Goal: Information Seeking & Learning: Learn about a topic

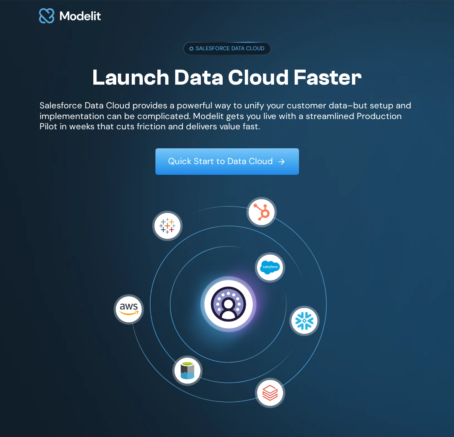
click at [115, 115] on p "Salesforce Data Cloud provides a powerful way to unify your customer data–but s…" at bounding box center [227, 116] width 375 height 31
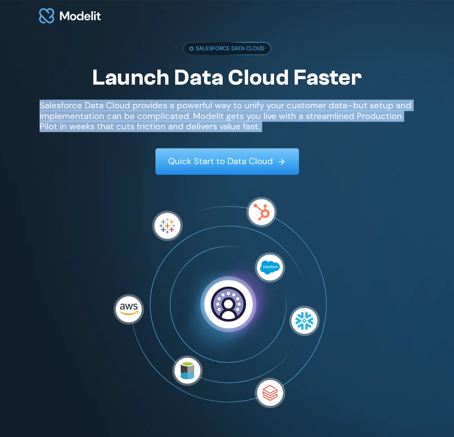
click at [115, 115] on p "Salesforce Data Cloud provides a powerful way to unify your customer data–but s…" at bounding box center [227, 116] width 375 height 31
copy p "Salesforce Data Cloud provides a powerful way to unify your customer data–but s…"
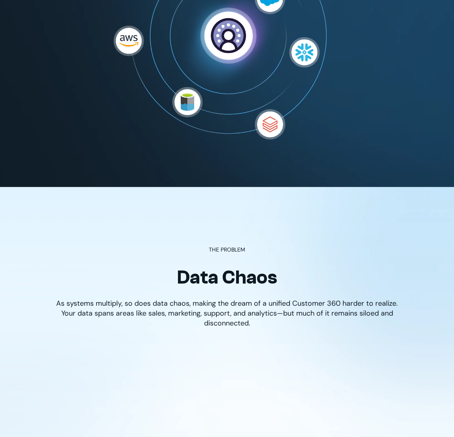
scroll to position [267, 0]
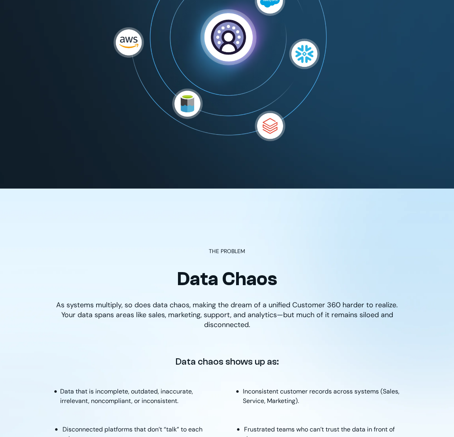
click at [204, 305] on p "As systems multiply, so does data chaos, making the dream of a unified Customer…" at bounding box center [227, 315] width 343 height 30
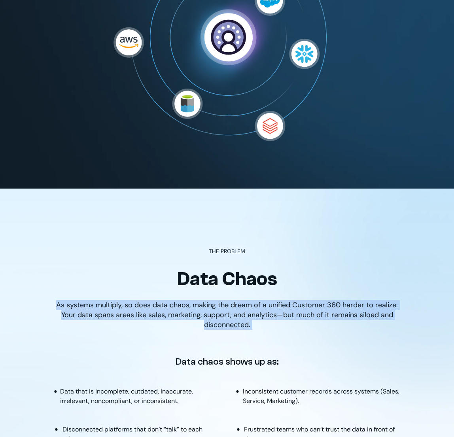
click at [204, 305] on p "As systems multiply, so does data chaos, making the dream of a unified Customer…" at bounding box center [227, 315] width 343 height 30
copy p "As systems multiply, so does data chaos, making the dream of a unified Customer…"
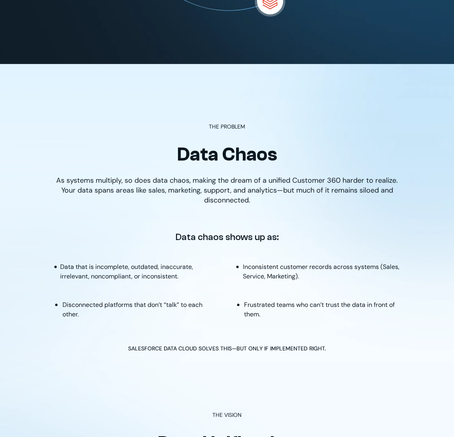
scroll to position [390, 0]
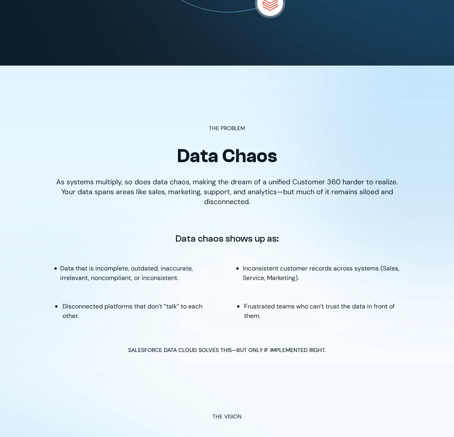
click at [134, 275] on p "Data that is incomplete, outdated, inaccurate, irrelevant, noncompliant, or inc…" at bounding box center [139, 273] width 159 height 19
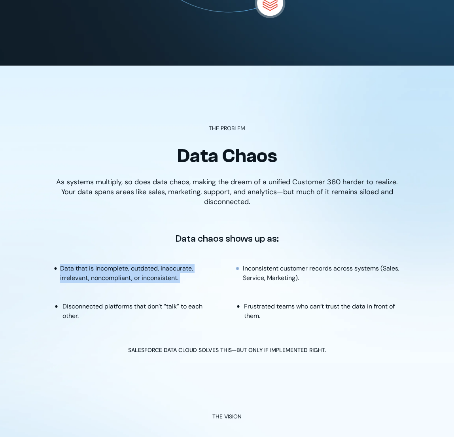
click at [134, 275] on p "Data that is incomplete, outdated, inaccurate, irrelevant, noncompliant, or inc…" at bounding box center [139, 273] width 159 height 19
copy p "Data that is incomplete, outdated, inaccurate, irrelevant, noncompliant, or inc…"
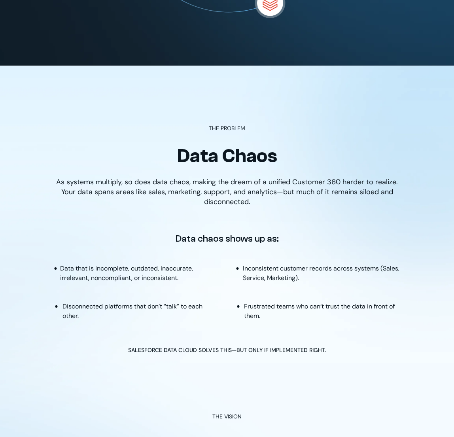
click at [153, 307] on p "Disconnected platforms that don’t “talk” to each other." at bounding box center [141, 311] width 157 height 19
copy p "Disconnected platforms that don’t “talk” to each other."
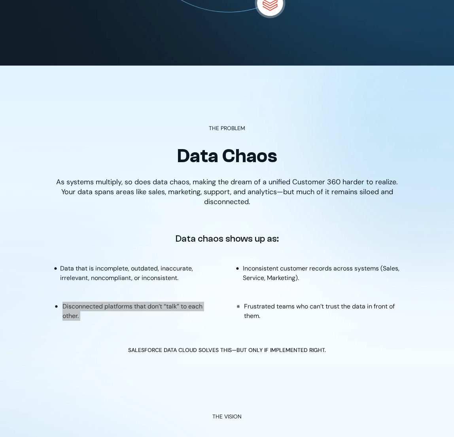
scroll to position [385, 0]
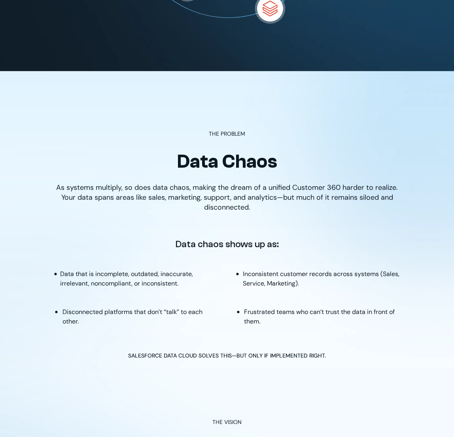
click at [269, 273] on p "Inconsistent customer records across systems (Sales, Service, Marketing)." at bounding box center [322, 278] width 158 height 19
copy p "Inconsistent customer records across systems (Sales, Service, Marketing)."
click at [275, 315] on p "Frustrated teams who can’t trust the data in front of them." at bounding box center [322, 316] width 157 height 19
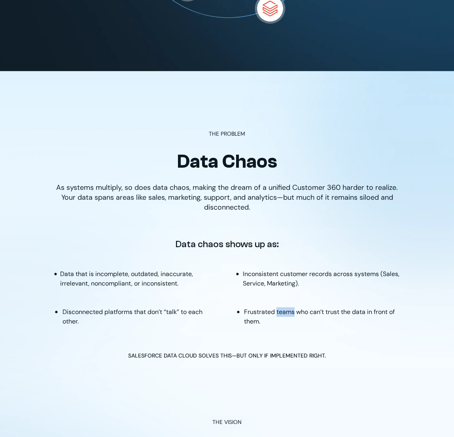
click at [275, 315] on p "Frustrated teams who can’t trust the data in front of them." at bounding box center [322, 316] width 157 height 19
copy p "Frustrated teams who can’t trust the data in front of them."
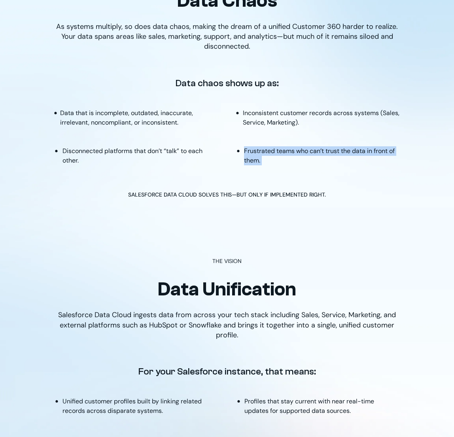
scroll to position [545, 0]
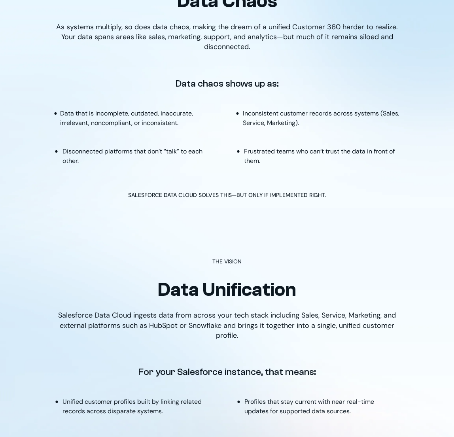
click at [192, 288] on h2 "Data Unification" at bounding box center [227, 290] width 343 height 23
copy h2 "Data"
click at [237, 290] on h2 "Data Unification" at bounding box center [227, 290] width 343 height 23
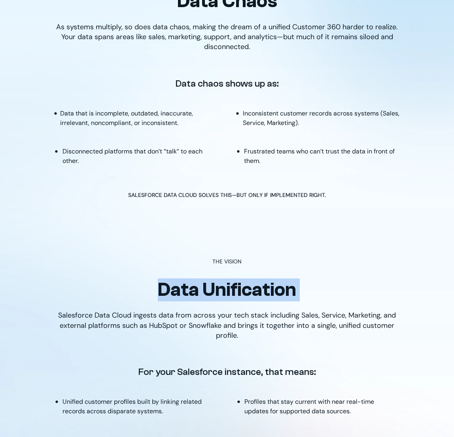
click at [237, 290] on h2 "Data Unification" at bounding box center [227, 290] width 343 height 23
copy h2 "Data Unification"
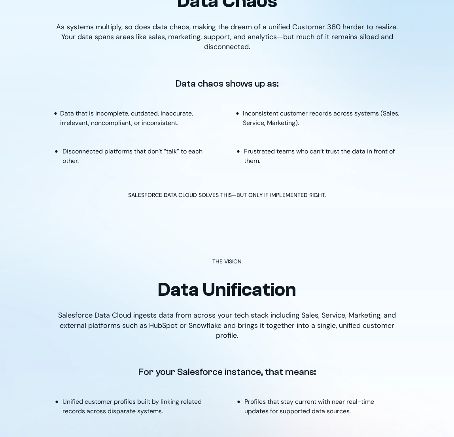
click at [126, 326] on p "Salesforce Data Cloud ingests data from across your tech stack including Sales,…" at bounding box center [227, 326] width 343 height 30
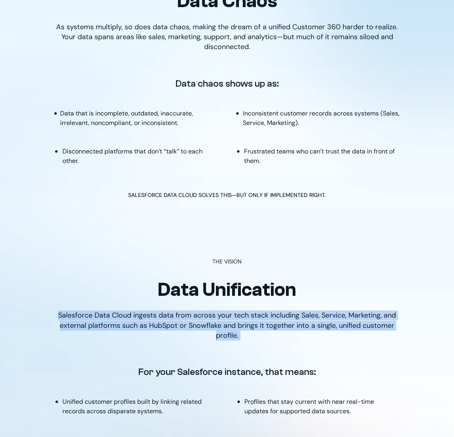
click at [126, 326] on p "Salesforce Data Cloud ingests data from across your tech stack including Sales,…" at bounding box center [227, 326] width 343 height 30
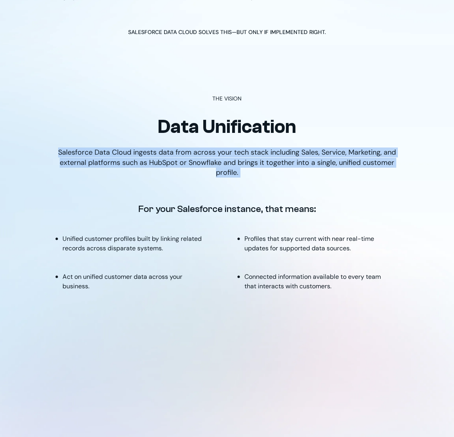
scroll to position [740, 0]
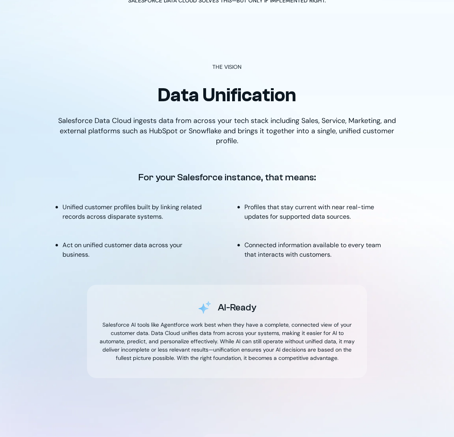
click at [212, 179] on p "For your Salesforce instance, that means:" at bounding box center [228, 177] width 178 height 12
click at [160, 222] on div "Unified customer profiles built by linking related records across disparate sys…" at bounding box center [227, 231] width 375 height 57
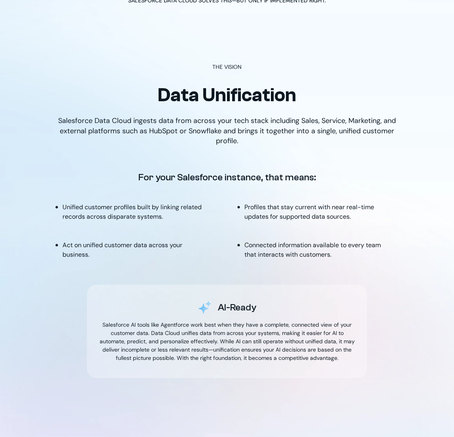
click at [156, 215] on p "Unified customer profiles built by linking related records across disparate sys…" at bounding box center [135, 212] width 144 height 19
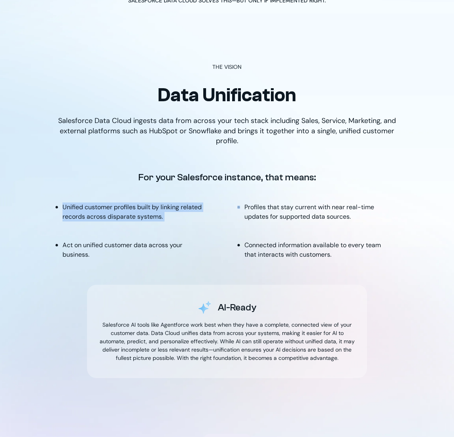
click at [156, 215] on p "Unified customer profiles built by linking related records across disparate sys…" at bounding box center [135, 212] width 144 height 19
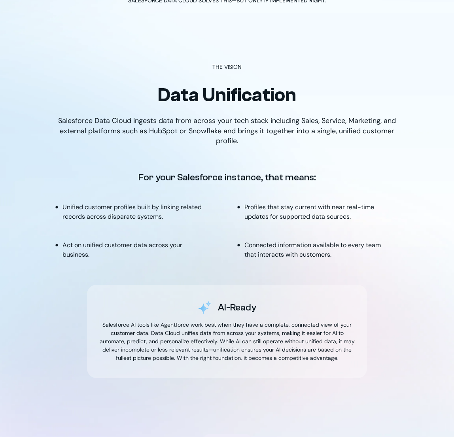
click at [127, 247] on p "Act on unified customer data across your business." at bounding box center [135, 250] width 144 height 19
click at [282, 212] on p "Profiles that stay current with near real-time updates for supported data sourc…" at bounding box center [317, 212] width 144 height 19
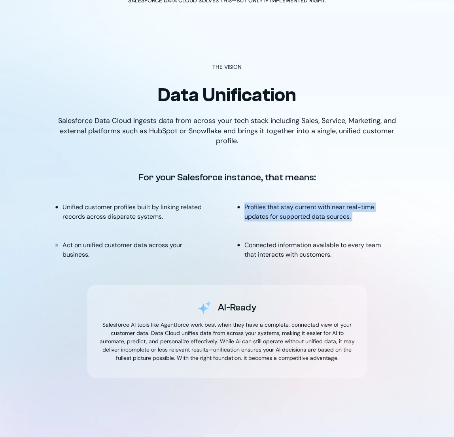
click at [282, 212] on p "Profiles that stay current with near real-time updates for supported data sourc…" at bounding box center [317, 212] width 144 height 19
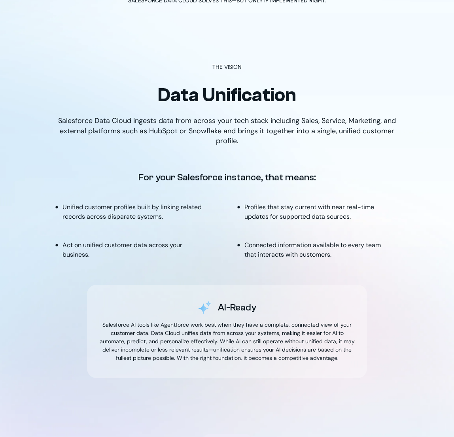
click at [273, 254] on p "Connected information available to every team that interacts with customers." at bounding box center [317, 250] width 144 height 19
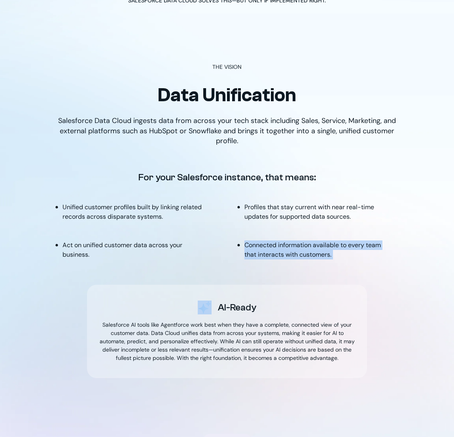
click at [273, 254] on p "Connected information available to every team that interacts with customers." at bounding box center [317, 250] width 144 height 19
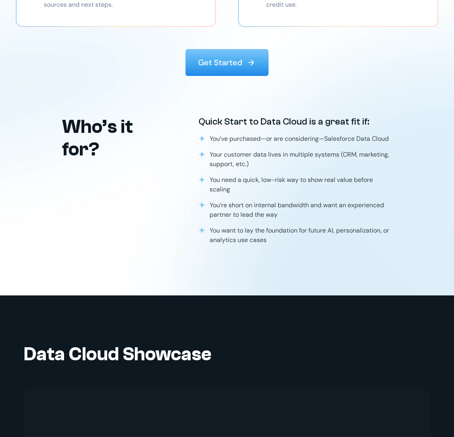
scroll to position [1453, 0]
